Goal: Transaction & Acquisition: Book appointment/travel/reservation

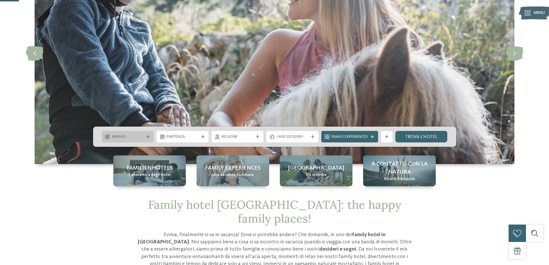
click at [142, 135] on span "Arrivo" at bounding box center [128, 137] width 32 height 6
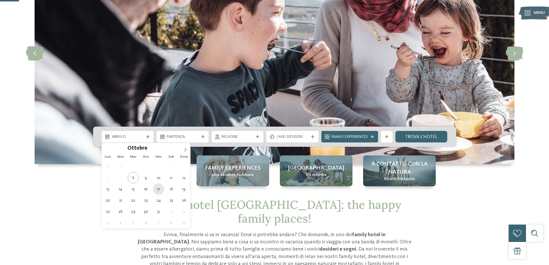
type div "[DATE]"
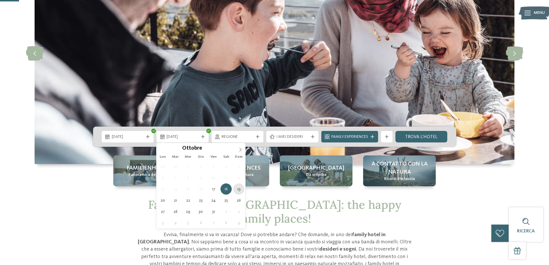
type div "[DATE]"
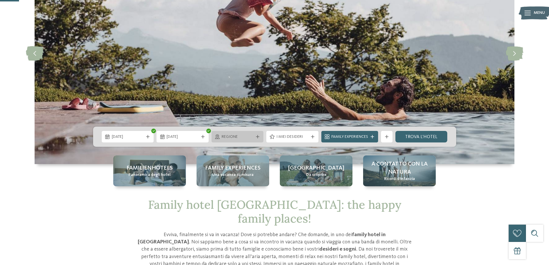
click at [248, 136] on span "Regione" at bounding box center [238, 137] width 32 height 6
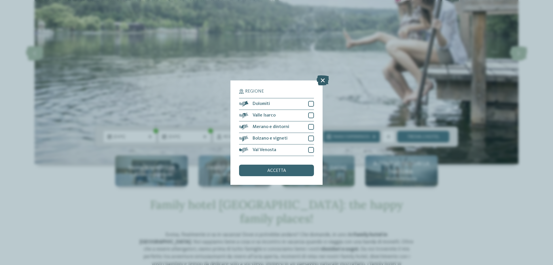
click at [323, 80] on icon at bounding box center [323, 80] width 12 height 10
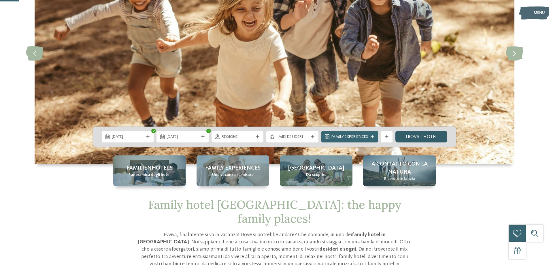
click at [432, 138] on link "trova l’hotel" at bounding box center [422, 137] width 52 height 12
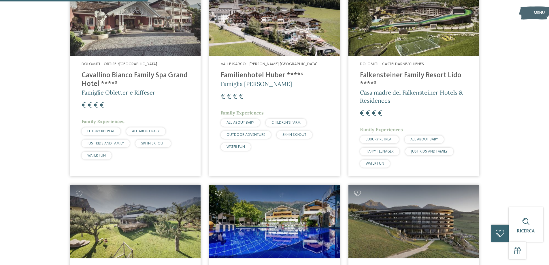
scroll to position [362, 0]
